Goal: Task Accomplishment & Management: Use online tool/utility

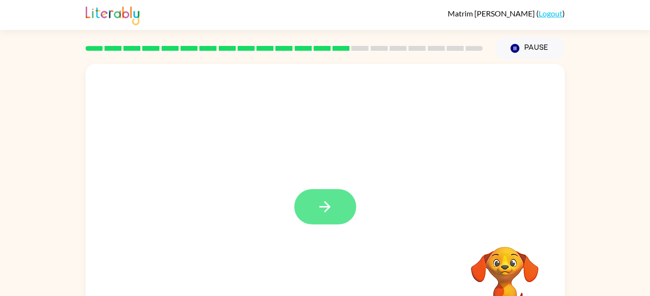
click at [333, 218] on button "button" at bounding box center [325, 206] width 62 height 35
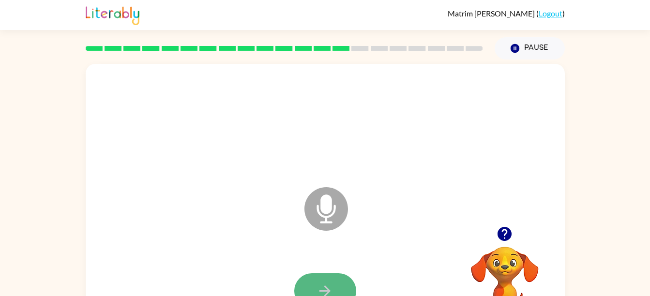
click at [333, 276] on button "button" at bounding box center [325, 290] width 62 height 35
click at [337, 286] on button "button" at bounding box center [325, 290] width 62 height 35
click at [310, 272] on div at bounding box center [325, 291] width 460 height 79
click at [311, 278] on button "button" at bounding box center [325, 290] width 62 height 35
click at [332, 272] on div at bounding box center [325, 291] width 460 height 79
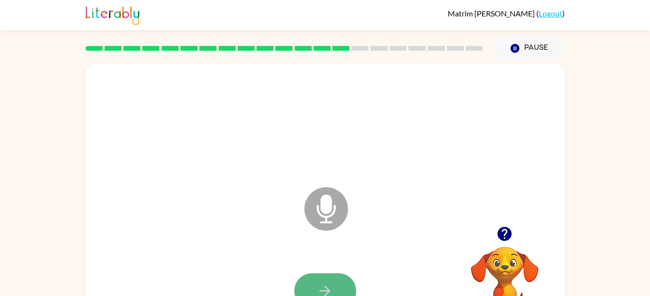
click at [332, 286] on icon "button" at bounding box center [325, 291] width 17 height 17
click at [334, 270] on div at bounding box center [325, 291] width 460 height 79
click at [334, 271] on div at bounding box center [325, 291] width 460 height 79
click at [334, 272] on div at bounding box center [325, 291] width 460 height 79
click at [336, 274] on button "button" at bounding box center [325, 290] width 62 height 35
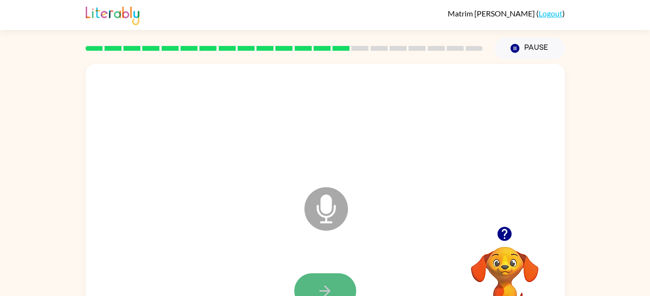
click at [335, 279] on button "button" at bounding box center [325, 290] width 62 height 35
click at [343, 288] on button "button" at bounding box center [325, 290] width 62 height 35
click at [510, 236] on icon "button" at bounding box center [505, 234] width 14 height 14
click at [342, 277] on button "button" at bounding box center [325, 290] width 62 height 35
drag, startPoint x: 338, startPoint y: 277, endPoint x: 323, endPoint y: 278, distance: 14.6
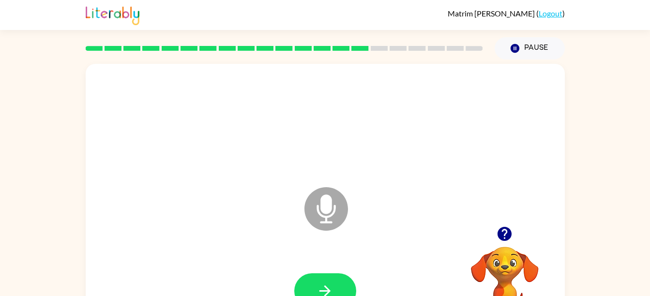
click at [326, 277] on button "button" at bounding box center [325, 290] width 62 height 35
click at [337, 276] on button "button" at bounding box center [325, 290] width 62 height 35
click at [331, 268] on div at bounding box center [325, 291] width 460 height 79
click at [335, 279] on button "button" at bounding box center [325, 290] width 62 height 35
click at [327, 281] on button "button" at bounding box center [325, 290] width 62 height 35
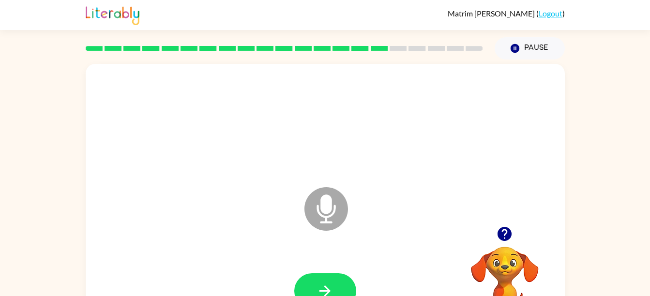
click at [330, 278] on button "button" at bounding box center [325, 290] width 62 height 35
click at [332, 277] on button "button" at bounding box center [325, 290] width 62 height 35
click at [338, 273] on button "button" at bounding box center [325, 290] width 62 height 35
click at [336, 282] on button "button" at bounding box center [325, 290] width 62 height 35
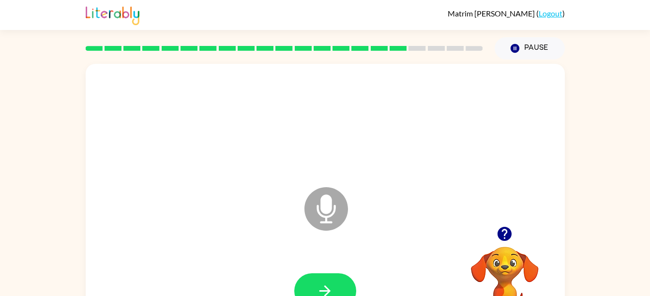
click at [518, 202] on div "Microphone The Microphone is here when it is your turn to talk" at bounding box center [325, 202] width 479 height 276
click at [506, 222] on button "button" at bounding box center [504, 234] width 25 height 25
click at [323, 294] on icon "button" at bounding box center [325, 291] width 17 height 17
click at [325, 284] on icon "button" at bounding box center [325, 291] width 17 height 17
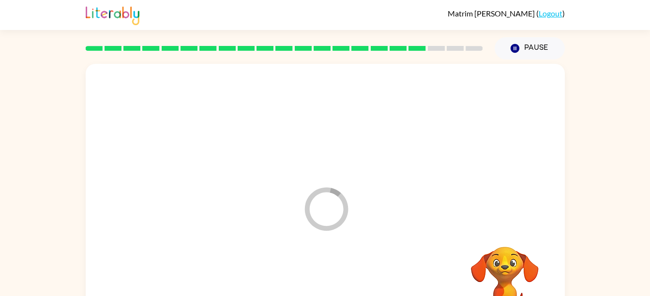
click at [326, 283] on div at bounding box center [325, 291] width 460 height 79
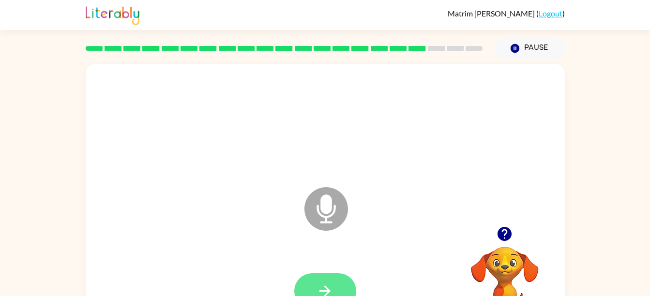
click at [322, 282] on button "button" at bounding box center [325, 290] width 62 height 35
click at [323, 212] on icon "Microphone The Microphone is here when it is your turn to talk" at bounding box center [374, 221] width 145 height 73
click at [313, 273] on button "button" at bounding box center [325, 290] width 62 height 35
click at [324, 272] on div at bounding box center [325, 291] width 460 height 79
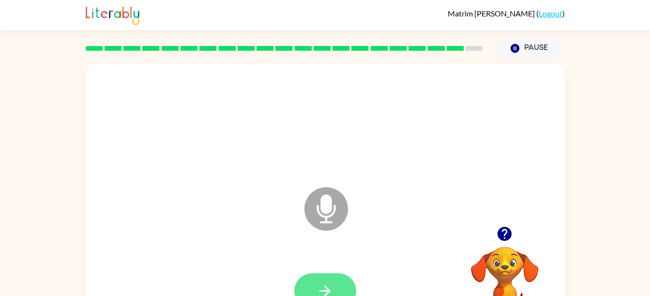
click at [322, 276] on button "button" at bounding box center [325, 290] width 62 height 35
drag, startPoint x: 348, startPoint y: 279, endPoint x: 340, endPoint y: 279, distance: 7.7
click at [340, 279] on button "button" at bounding box center [325, 290] width 62 height 35
